Goal: Task Accomplishment & Management: Use online tool/utility

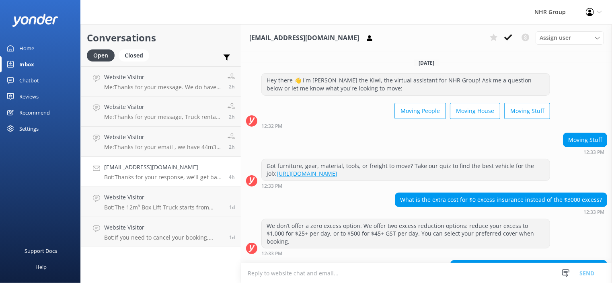
scroll to position [399, 0]
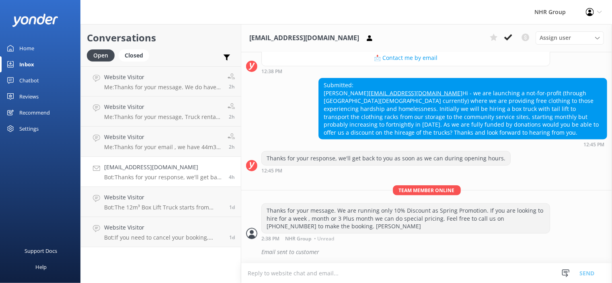
drag, startPoint x: 0, startPoint y: 0, endPoint x: 234, endPoint y: 294, distance: 375.3
click at [234, 283] on html "NHR Group Profile Settings Logout Home Inbox Chatbot Content Products Chat Logs…" at bounding box center [306, 141] width 612 height 283
click at [135, 56] on div "Closed" at bounding box center [134, 55] width 31 height 12
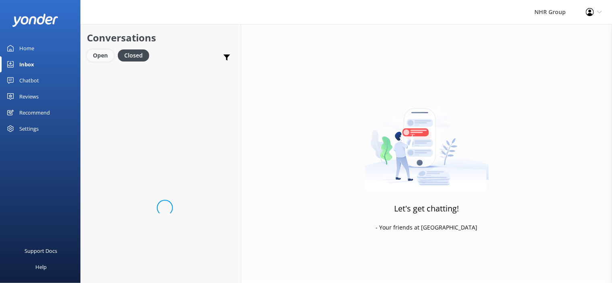
click at [101, 60] on div "Open" at bounding box center [100, 55] width 27 height 12
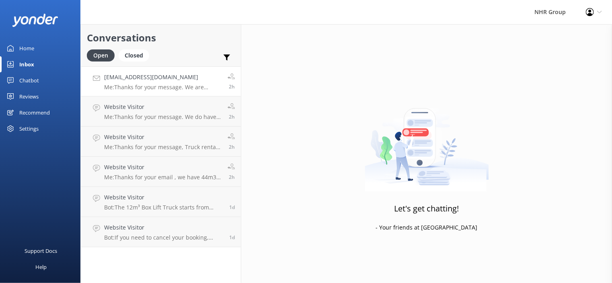
click at [148, 77] on h4 "[EMAIL_ADDRESS][DOMAIN_NAME]" at bounding box center [162, 77] width 117 height 9
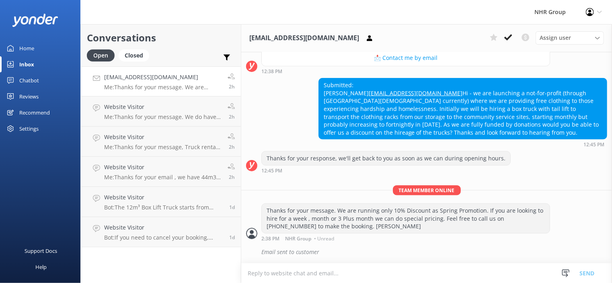
scroll to position [399, 0]
click at [156, 116] on p "Me: Thanks for your message. We do have chiller truck available , May we ask yo…" at bounding box center [162, 116] width 117 height 7
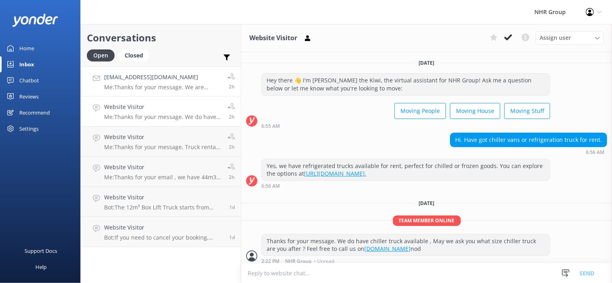
scroll to position [4, 0]
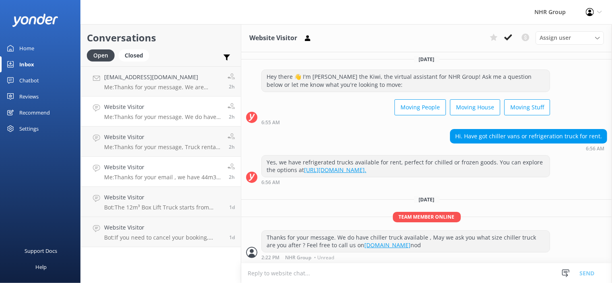
click at [157, 159] on link "Website Visitor Me: Thanks for your email , we have 44m3 curtain sider truck an…" at bounding box center [161, 172] width 160 height 30
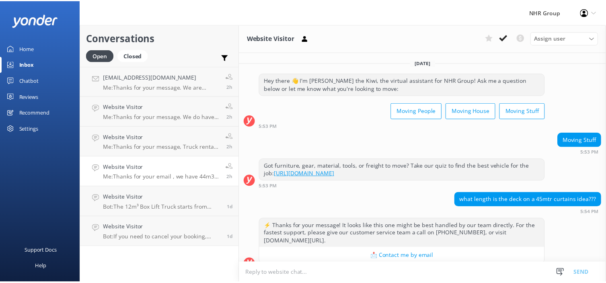
scroll to position [87, 0]
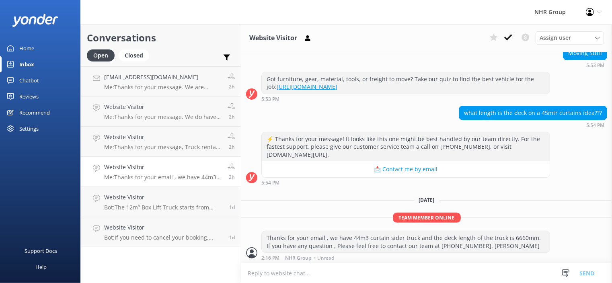
click at [149, 172] on div "Website Visitor Me: Thanks for your email , we have 44m3 curtain sider truck an…" at bounding box center [162, 172] width 117 height 18
click at [146, 78] on h4 "[EMAIL_ADDRESS][DOMAIN_NAME]" at bounding box center [162, 77] width 117 height 9
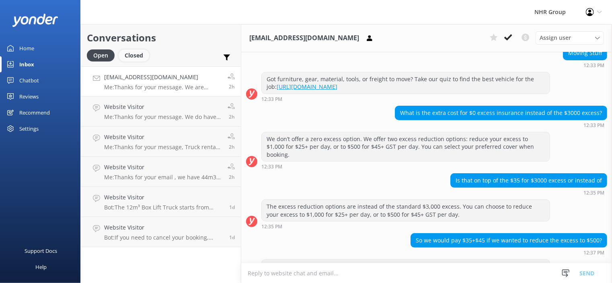
click at [128, 55] on div "Closed" at bounding box center [134, 55] width 31 height 12
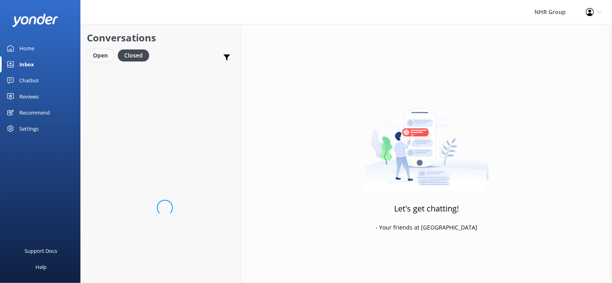
click at [97, 56] on div "Open" at bounding box center [100, 55] width 27 height 12
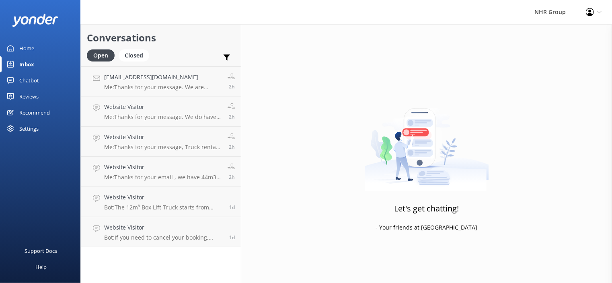
click at [27, 47] on div "Home" at bounding box center [26, 48] width 15 height 16
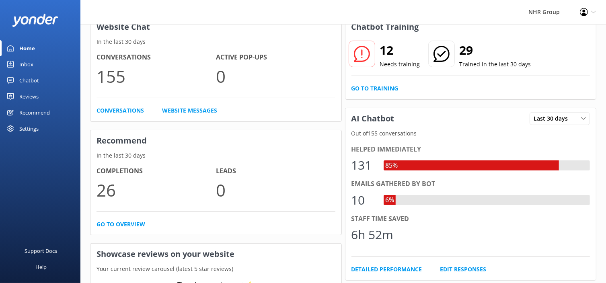
scroll to position [121, 0]
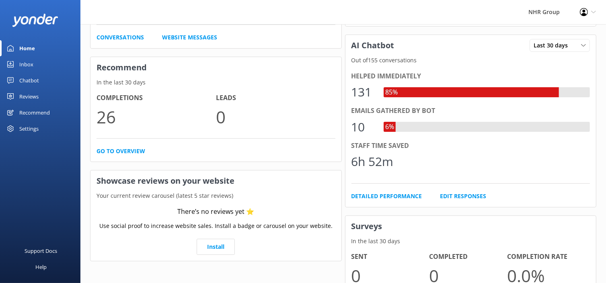
click at [27, 62] on div "Inbox" at bounding box center [26, 64] width 14 height 16
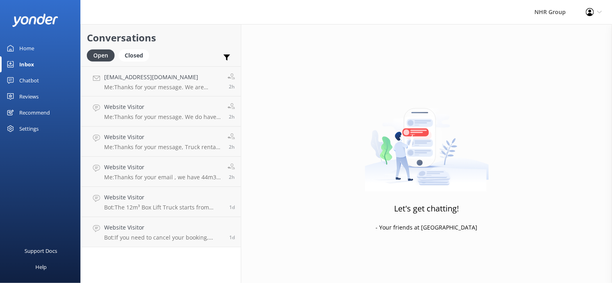
click at [22, 49] on div "Home" at bounding box center [26, 48] width 15 height 16
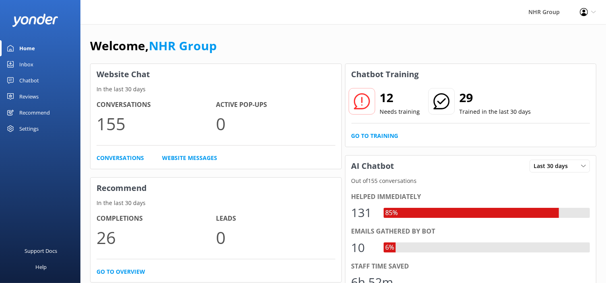
click at [28, 46] on div "Home" at bounding box center [27, 48] width 16 height 16
click at [25, 76] on div "Chatbot" at bounding box center [29, 80] width 20 height 16
